Goal: Information Seeking & Learning: Learn about a topic

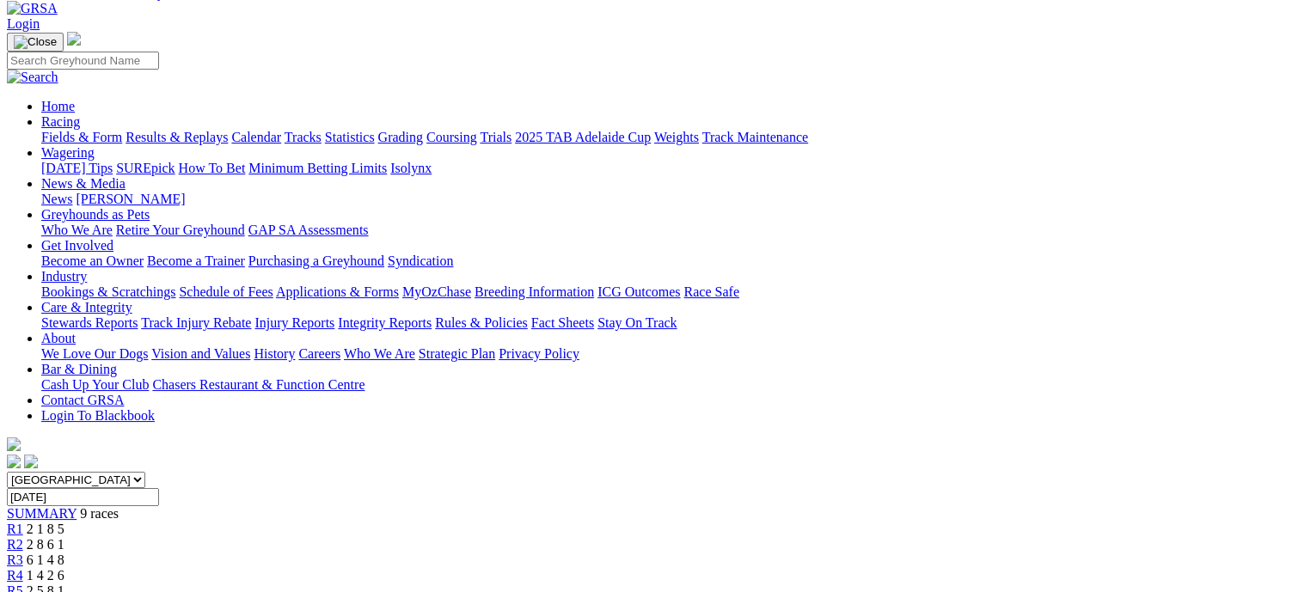
scroll to position [86, 0]
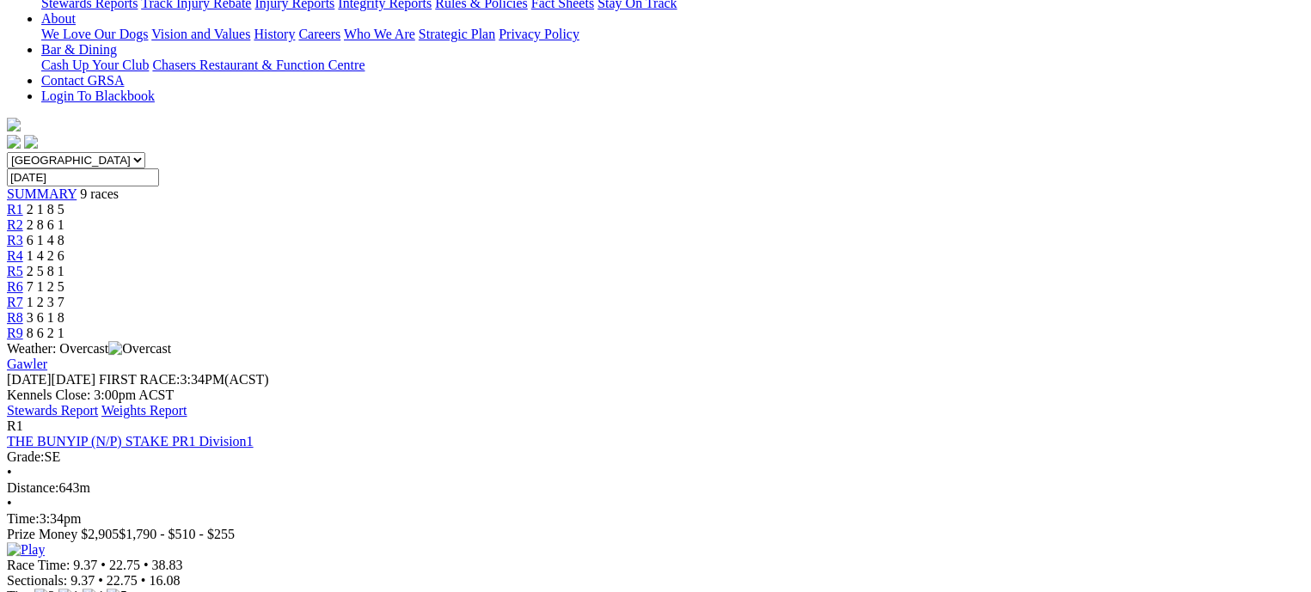
scroll to position [430, 0]
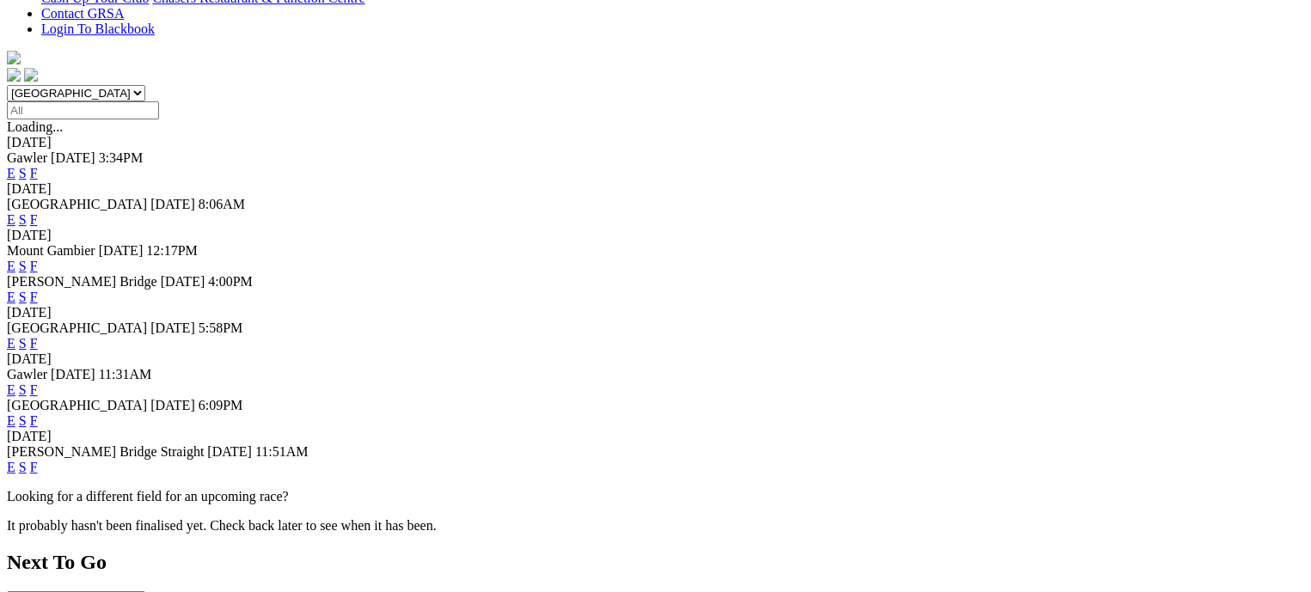
scroll to position [516, 0]
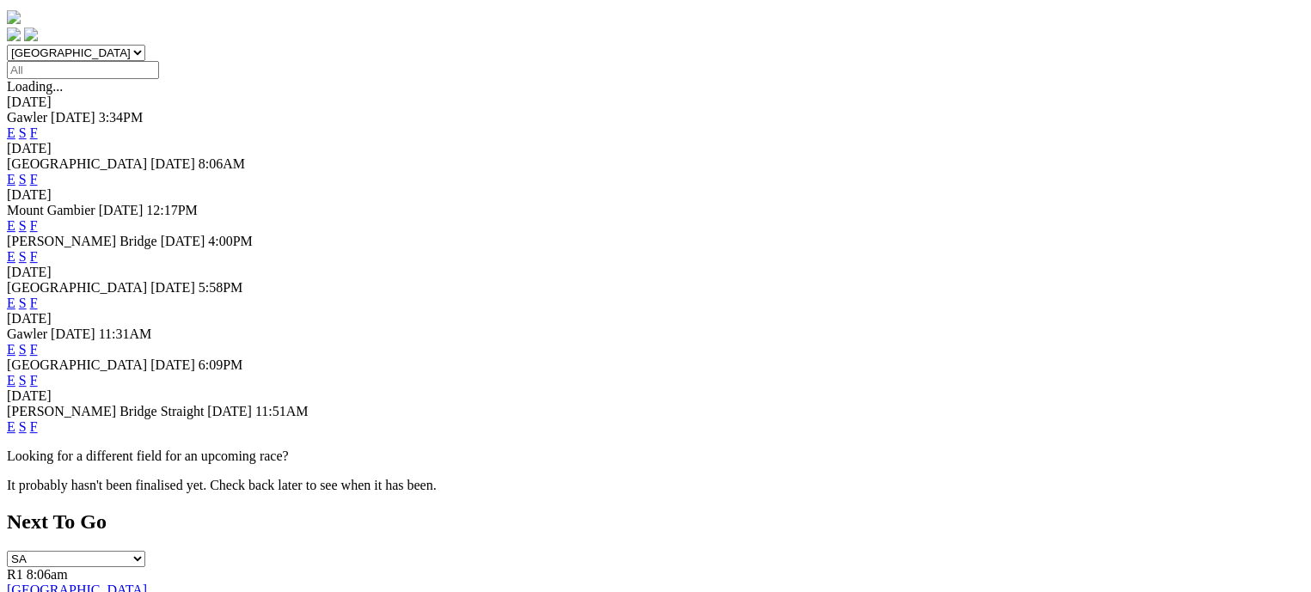
click at [38, 429] on link "F" at bounding box center [34, 426] width 8 height 15
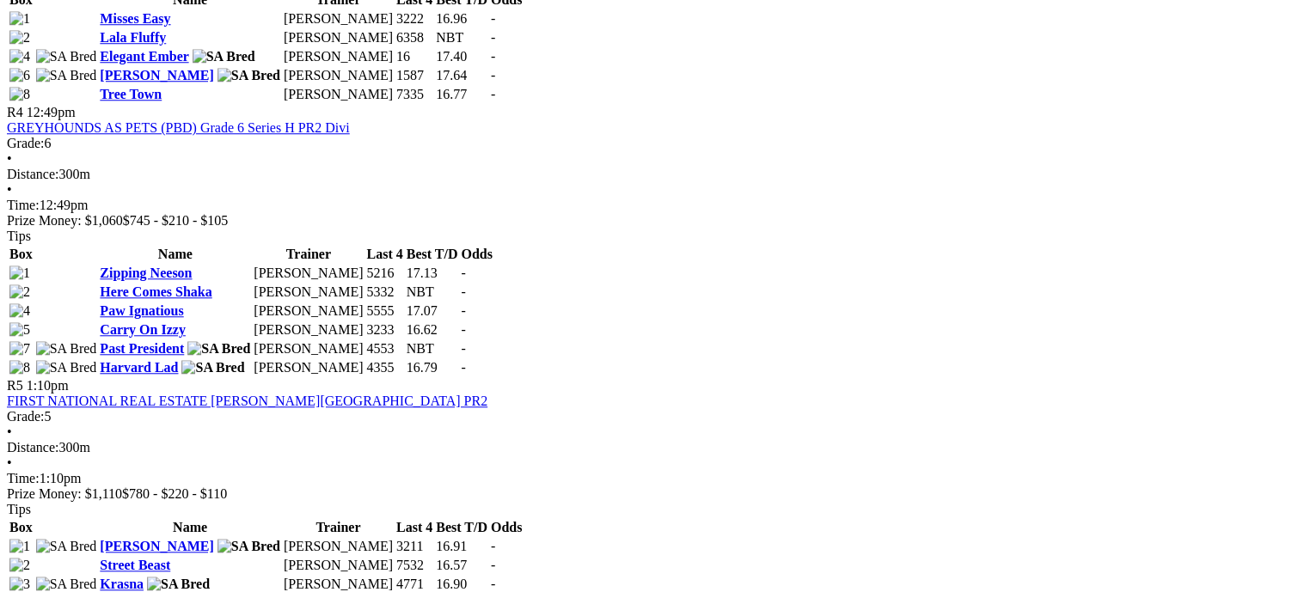
scroll to position [1547, 0]
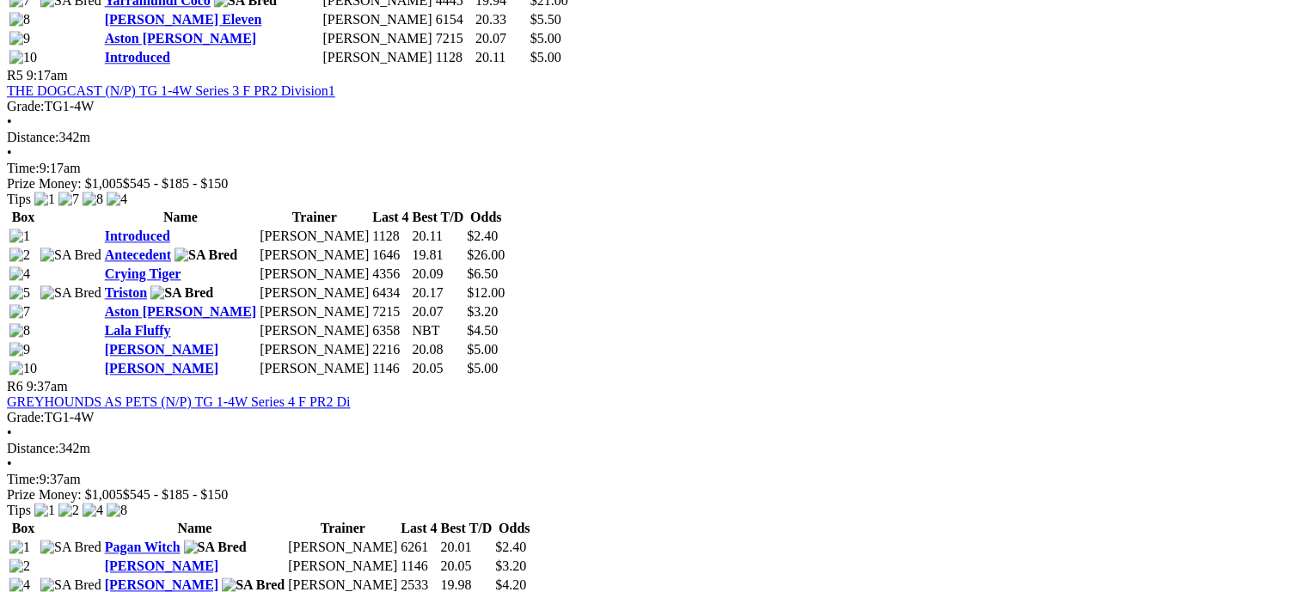
scroll to position [1719, 0]
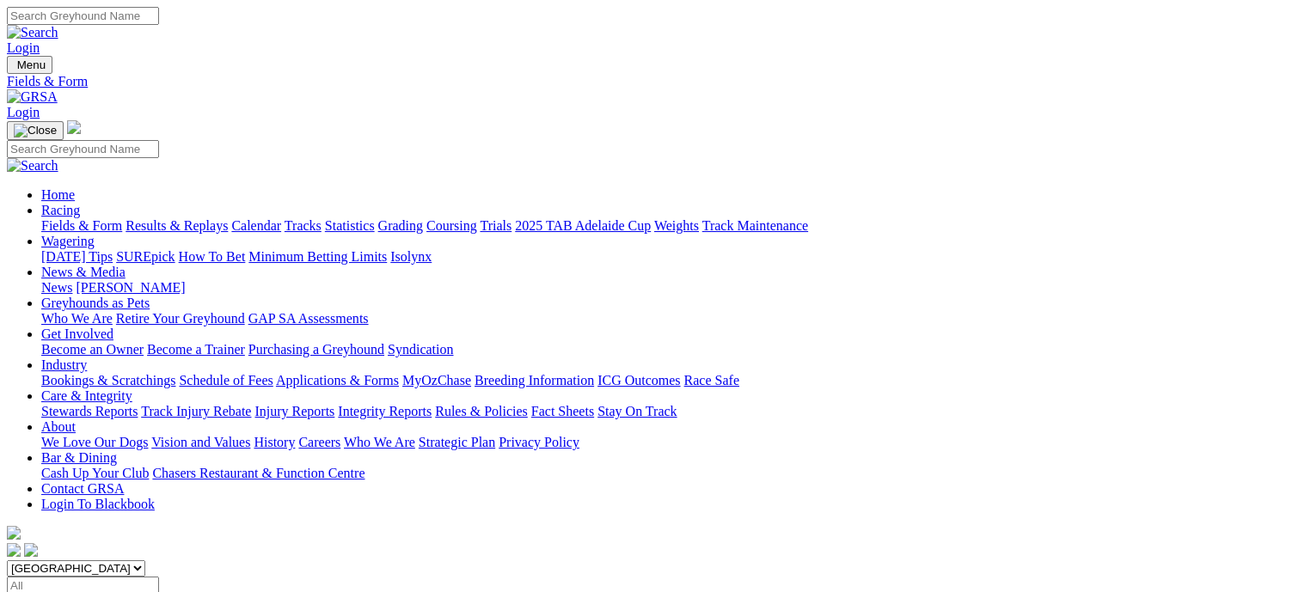
click at [132, 388] on link "Care & Integrity" at bounding box center [86, 395] width 91 height 15
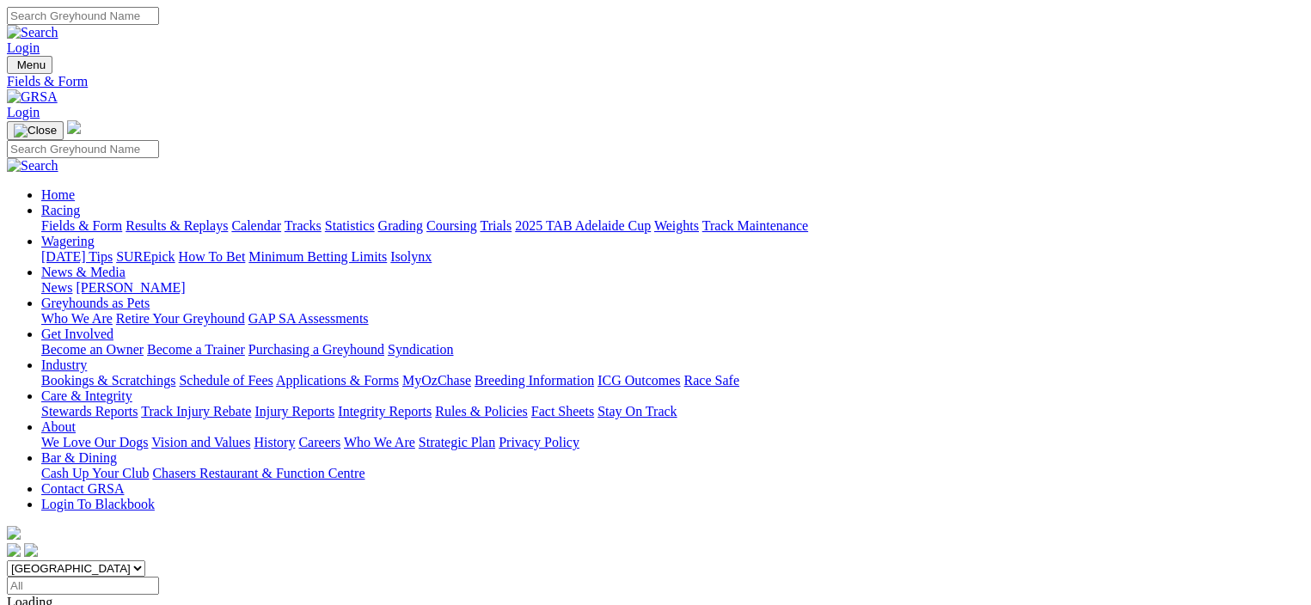
click at [431, 404] on link "Integrity Reports" at bounding box center [385, 411] width 94 height 15
click at [151, 576] on link "Integrity Reports" at bounding box center [105, 583] width 94 height 15
